Goal: Information Seeking & Learning: Learn about a topic

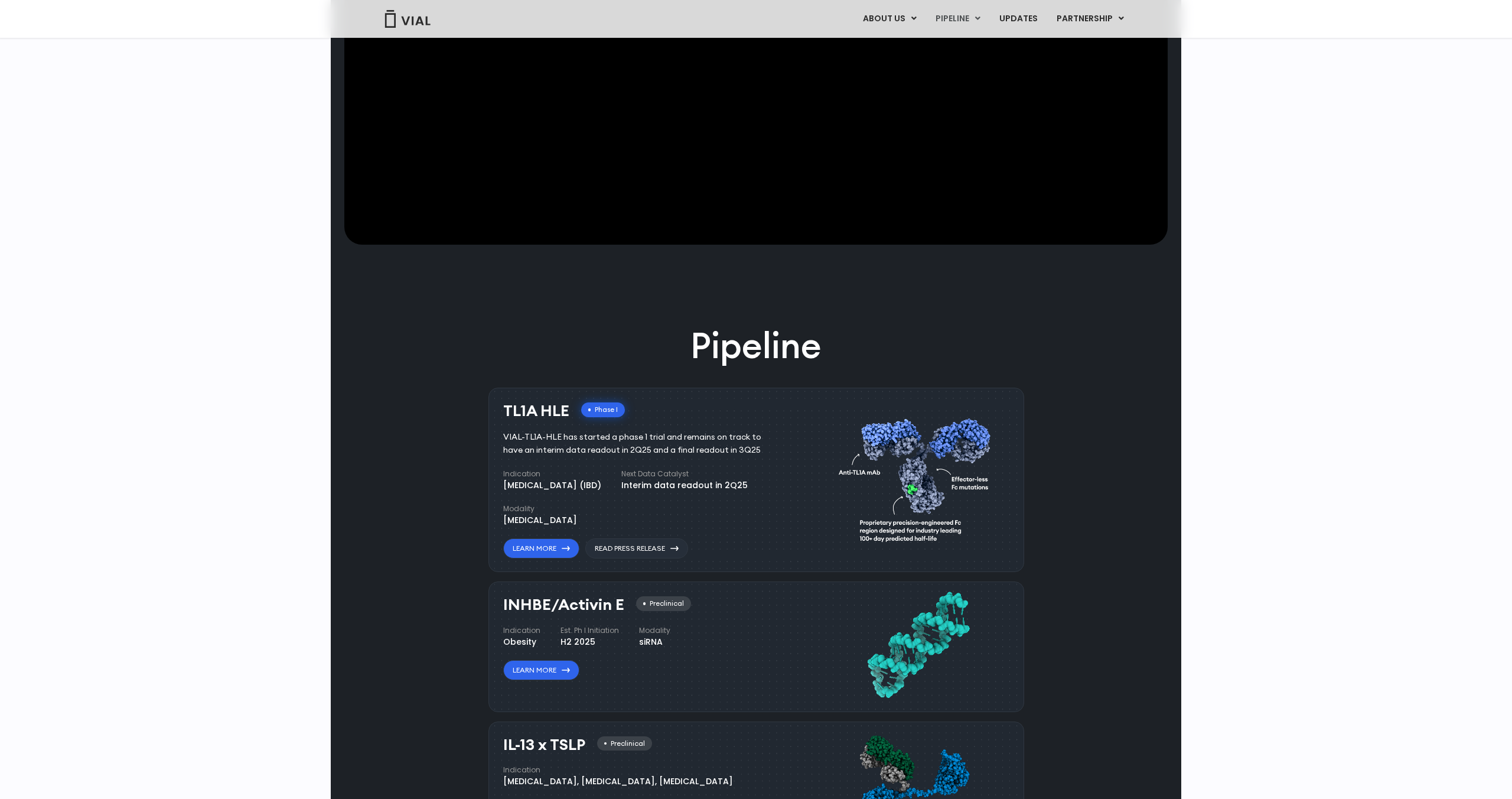
scroll to position [494, 0]
click at [579, 542] on div "Learn More Read Press Release" at bounding box center [595, 549] width 185 height 20
click at [562, 552] on link "Learn More" at bounding box center [541, 549] width 76 height 20
